Goal: Transaction & Acquisition: Purchase product/service

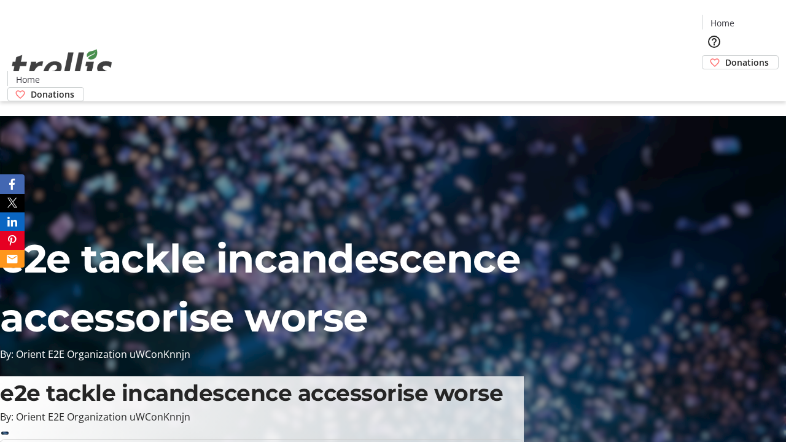
click at [751, 18] on span "Sign Up" at bounding box center [756, 17] width 36 height 15
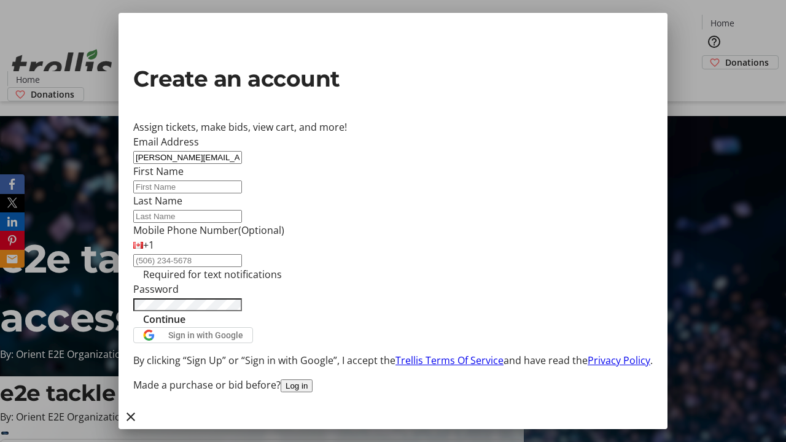
type input "[PERSON_NAME][EMAIL_ADDRESS][DOMAIN_NAME]"
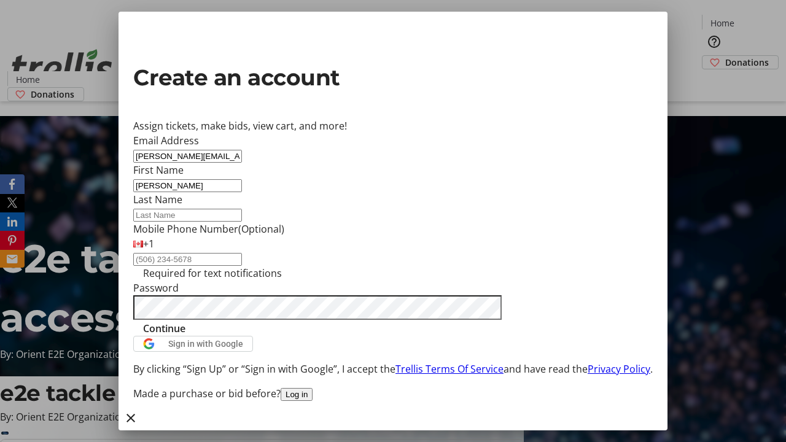
type input "[PERSON_NAME]"
click at [185, 336] on span "Continue" at bounding box center [164, 328] width 42 height 15
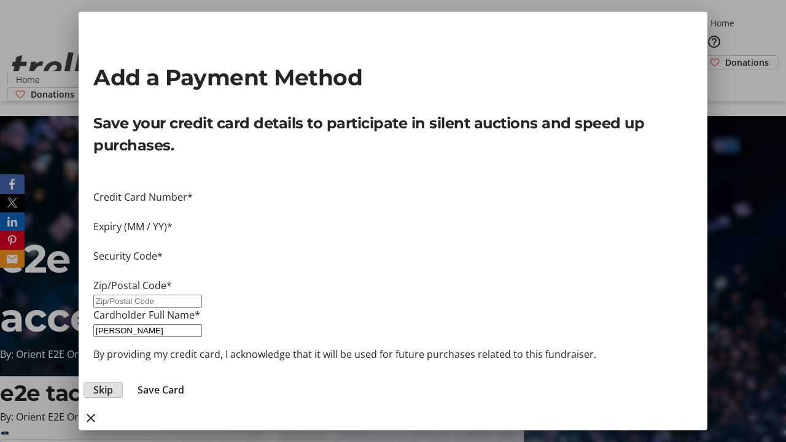
click at [113, 383] on span "Skip" at bounding box center [103, 390] width 20 height 15
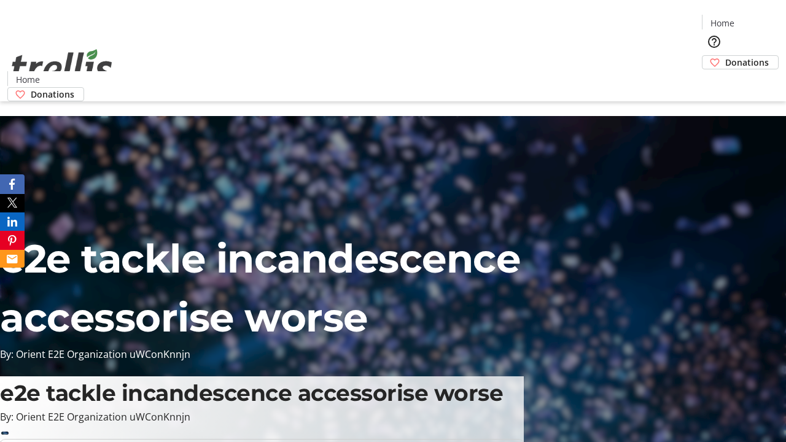
click at [725, 56] on span "Donations" at bounding box center [747, 62] width 44 height 13
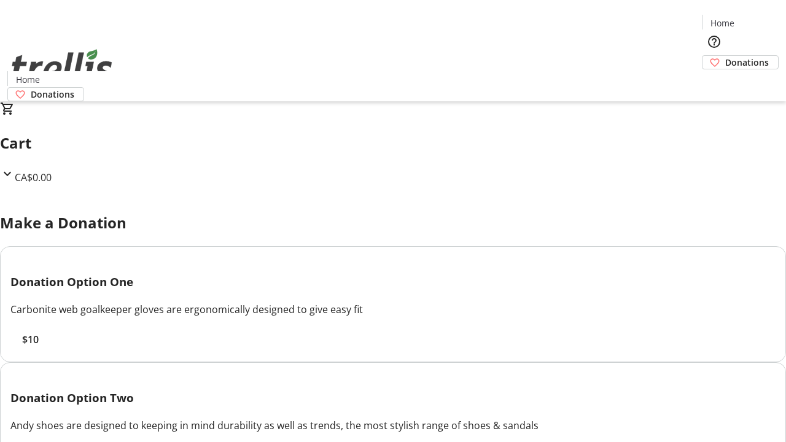
click at [39, 347] on span "$10" at bounding box center [30, 339] width 17 height 15
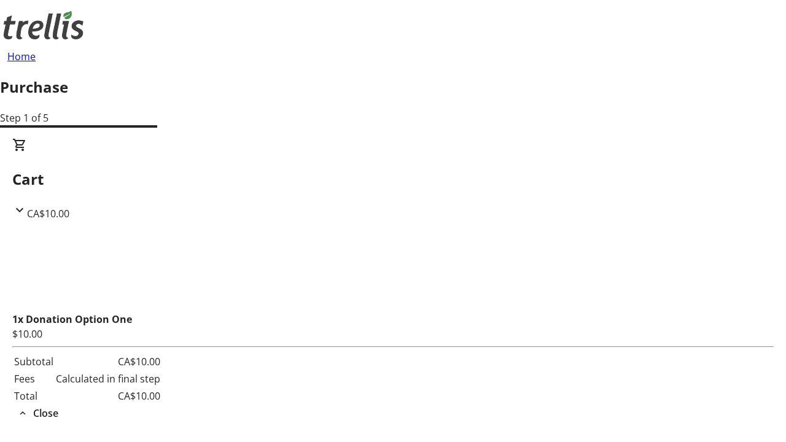
select select "CA"
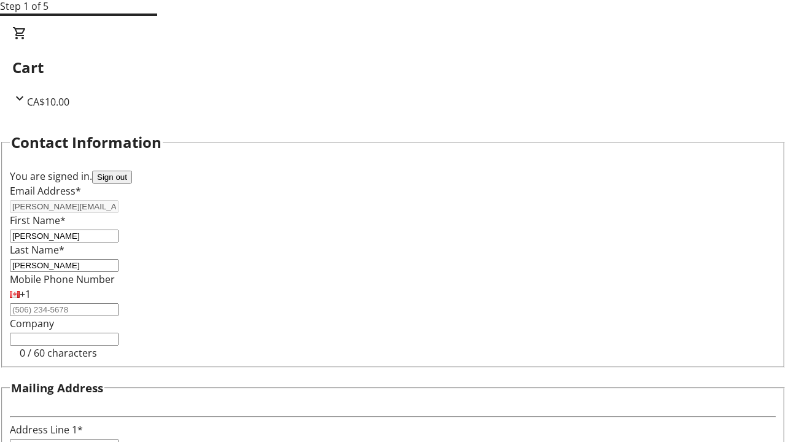
type input "[STREET_ADDRESS][PERSON_NAME]"
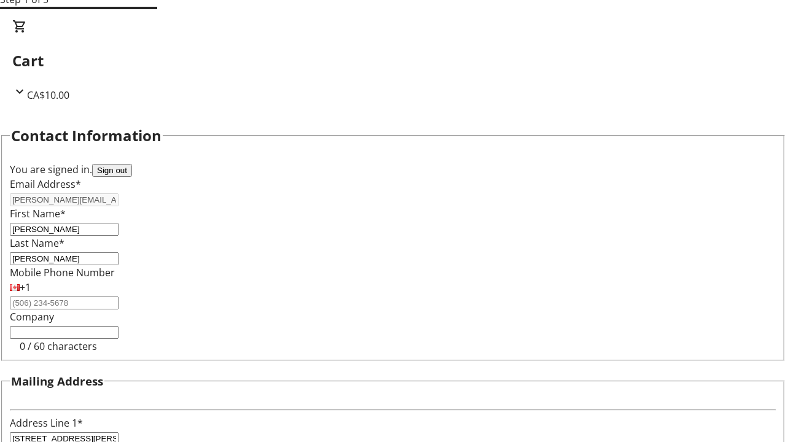
type input "Kelowna"
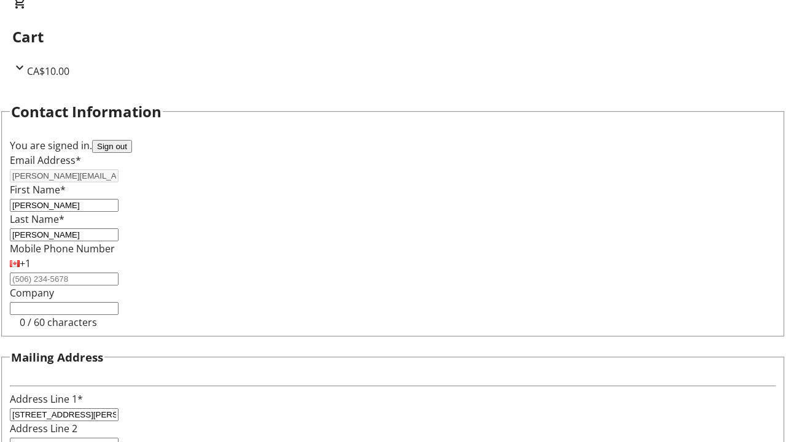
select select "BC"
type input "Kelowna"
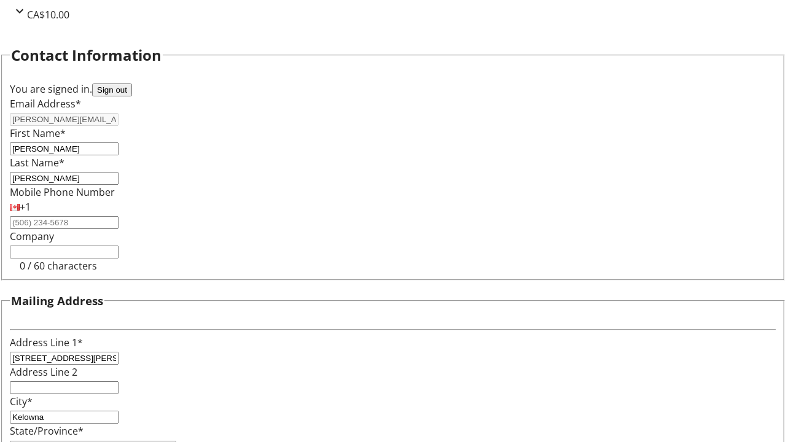
type input "V1Y 0C2"
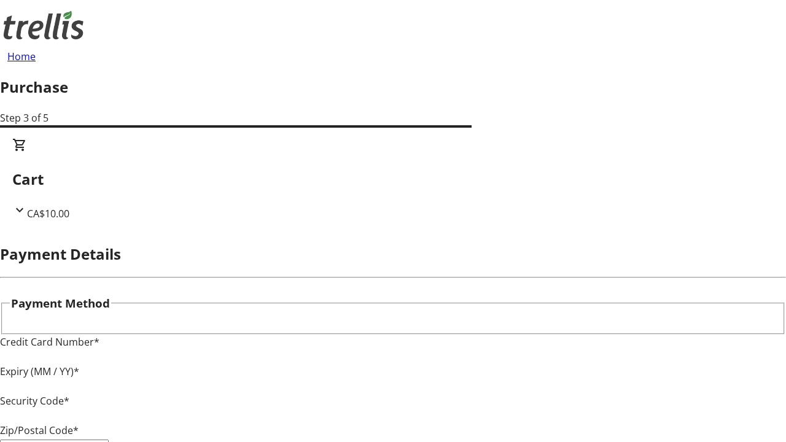
type input "V1Y 0C2"
